Goal: Navigation & Orientation: Find specific page/section

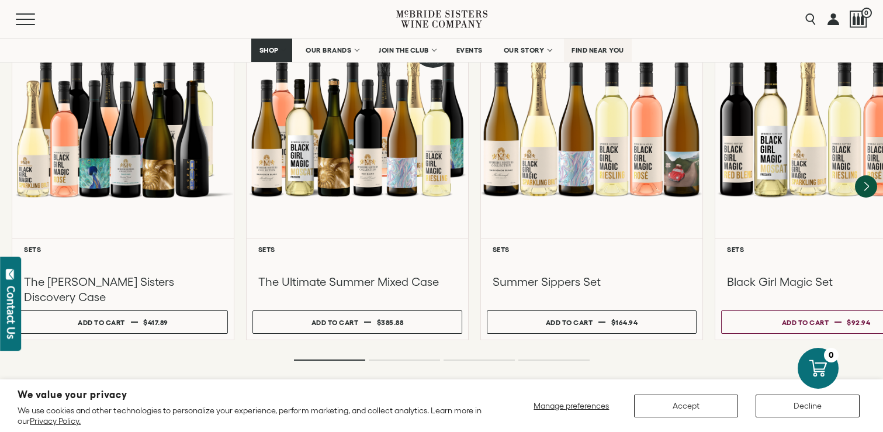
scroll to position [1022, 0]
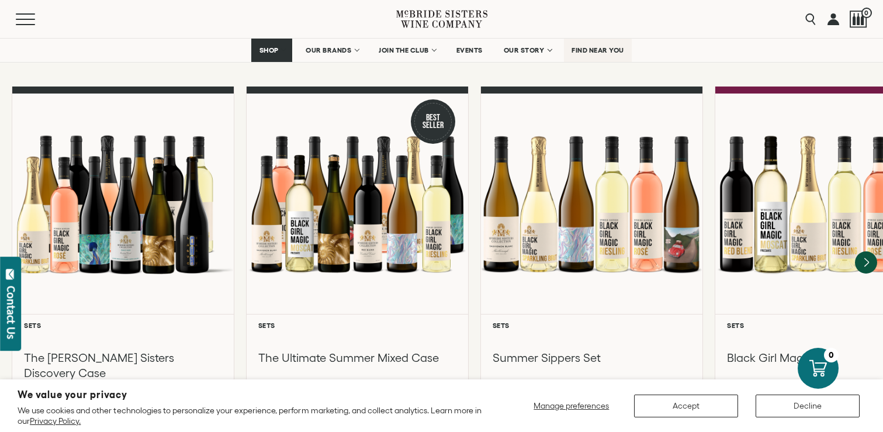
click at [588, 53] on span "FIND NEAR YOU" at bounding box center [597, 50] width 53 height 8
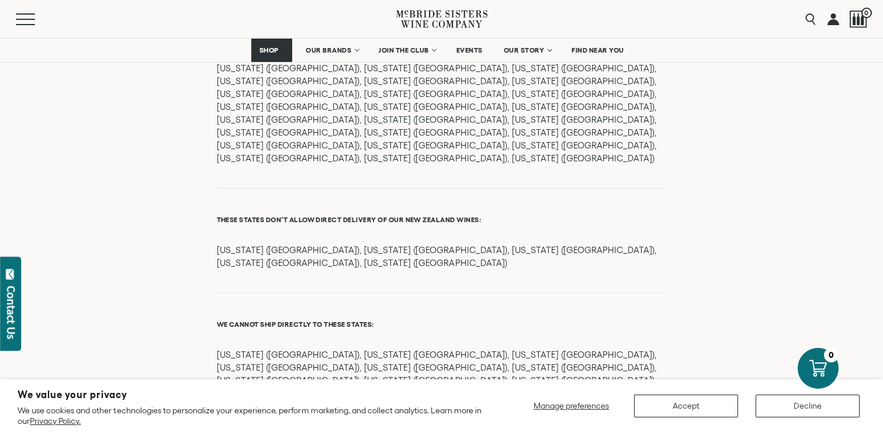
scroll to position [1436, 0]
